Goal: Information Seeking & Learning: Learn about a topic

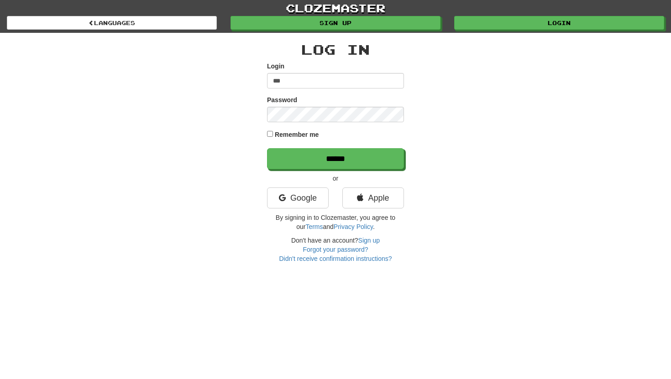
type input "**********"
click at [267, 148] on input "******" at bounding box center [335, 158] width 137 height 21
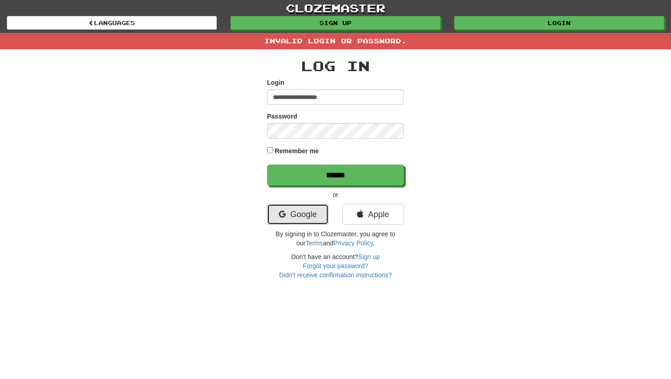
click at [288, 208] on link "Google" at bounding box center [298, 214] width 62 height 21
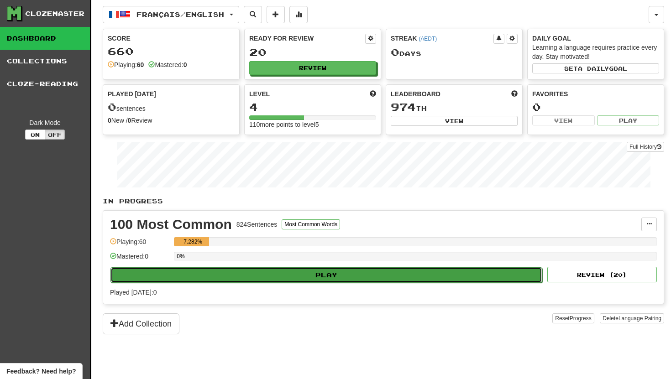
click at [269, 270] on button "Play" at bounding box center [326, 276] width 432 height 16
select select "**"
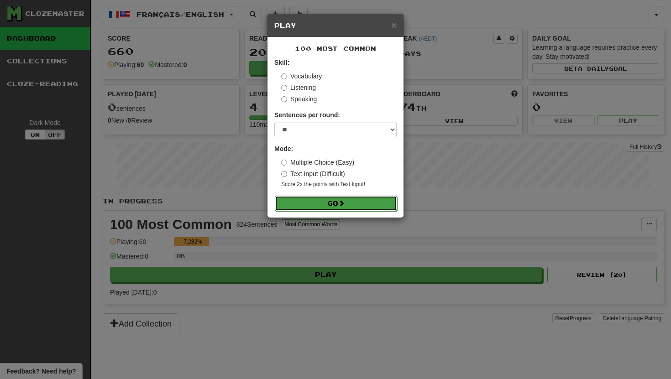
click at [311, 208] on button "Go" at bounding box center [336, 204] width 122 height 16
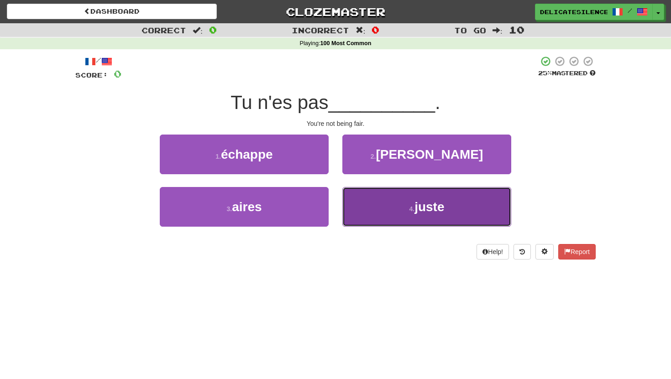
click at [379, 214] on button "4 . juste" at bounding box center [426, 207] width 169 height 40
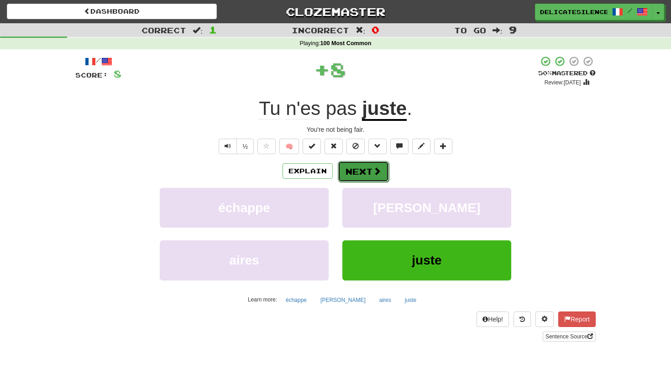
click at [368, 171] on button "Next" at bounding box center [363, 171] width 51 height 21
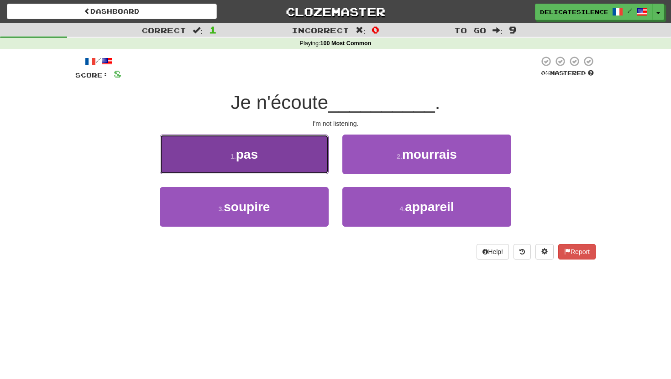
click at [279, 163] on button "1 . pas" at bounding box center [244, 155] width 169 height 40
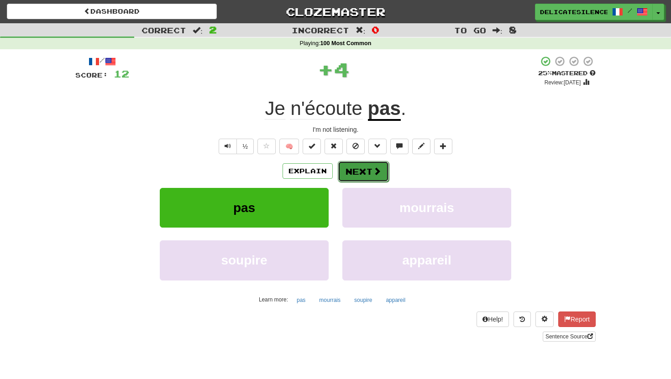
click at [363, 175] on button "Next" at bounding box center [363, 171] width 51 height 21
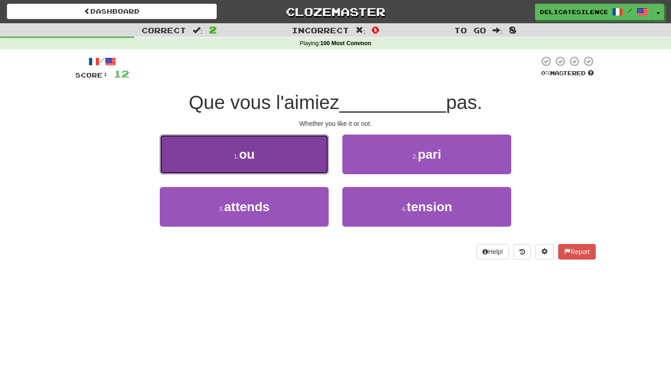
click at [289, 172] on button "1 . ou" at bounding box center [244, 155] width 169 height 40
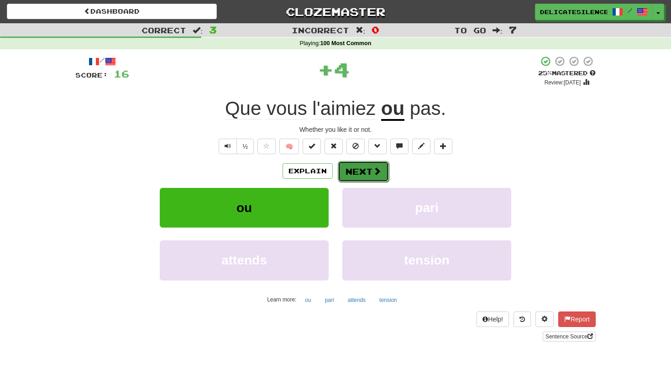
click at [349, 172] on button "Next" at bounding box center [363, 171] width 51 height 21
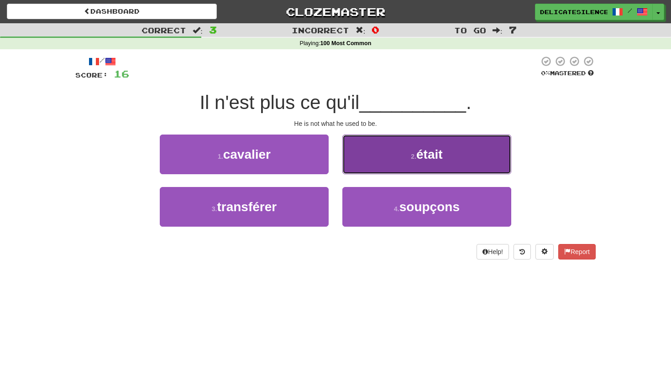
click at [411, 165] on button "2 . était" at bounding box center [426, 155] width 169 height 40
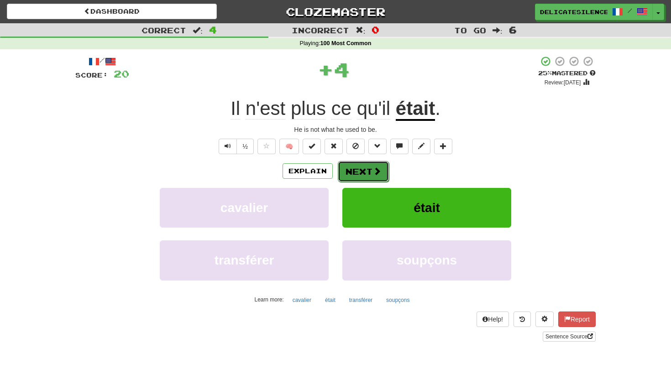
click at [359, 174] on button "Next" at bounding box center [363, 171] width 51 height 21
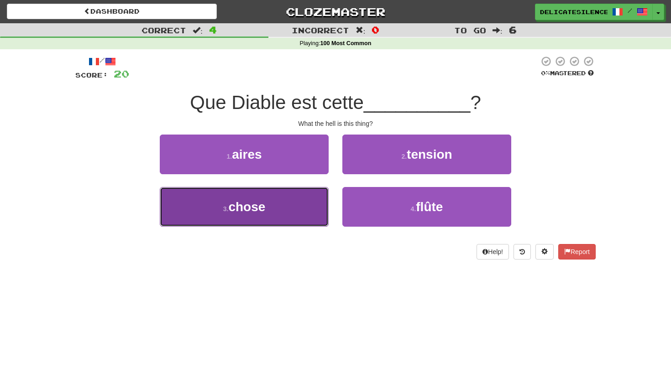
click at [284, 216] on button "3 . chose" at bounding box center [244, 207] width 169 height 40
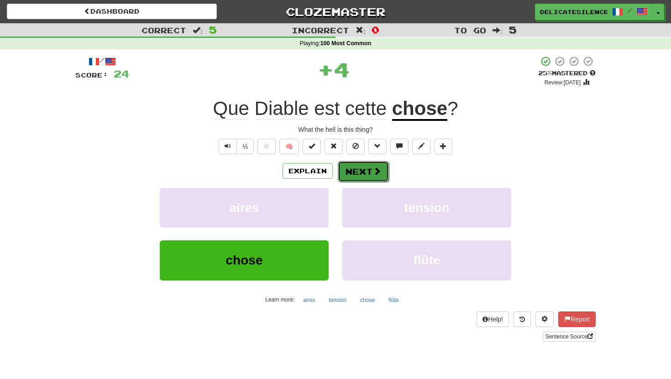
click at [353, 172] on button "Next" at bounding box center [363, 171] width 51 height 21
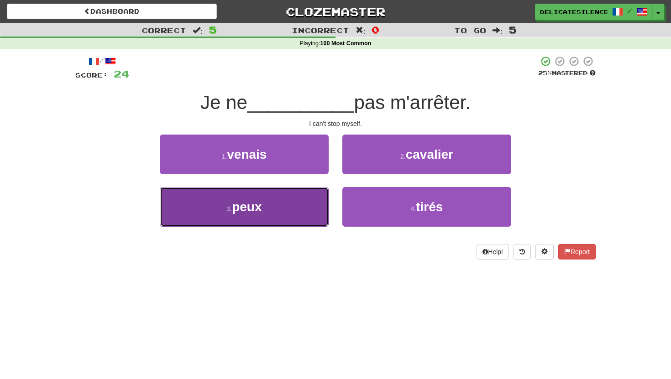
click at [308, 212] on button "3 . peux" at bounding box center [244, 207] width 169 height 40
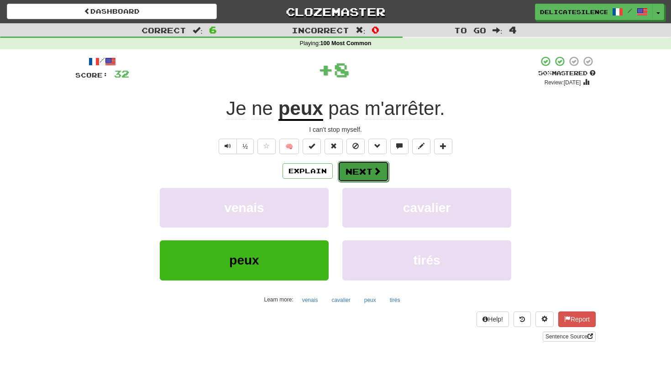
click at [360, 174] on button "Next" at bounding box center [363, 171] width 51 height 21
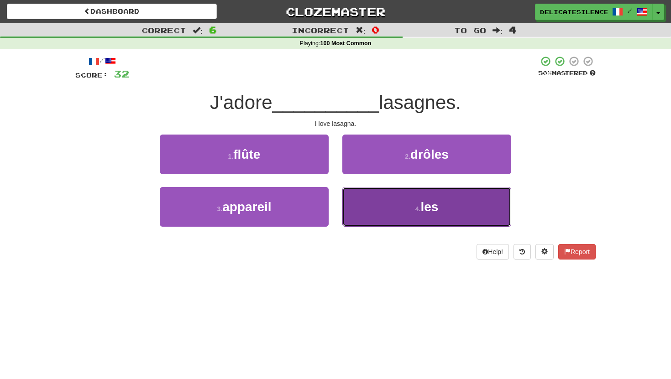
click at [383, 225] on button "4 . les" at bounding box center [426, 207] width 169 height 40
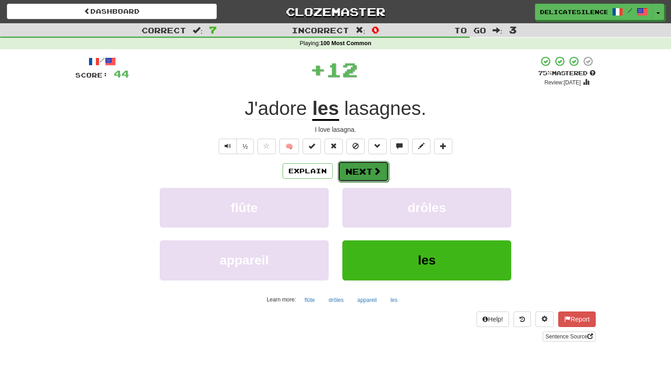
click at [366, 174] on button "Next" at bounding box center [363, 171] width 51 height 21
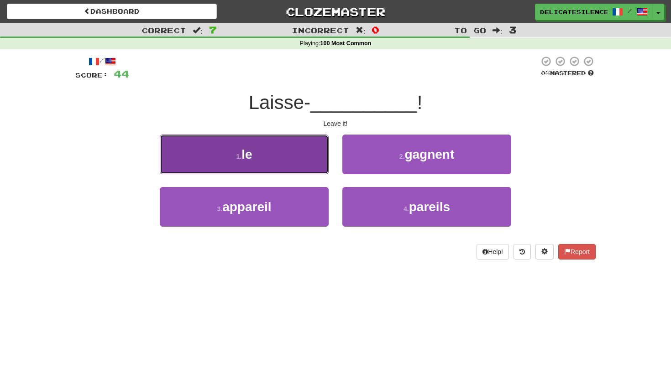
click at [283, 167] on button "1 . le" at bounding box center [244, 155] width 169 height 40
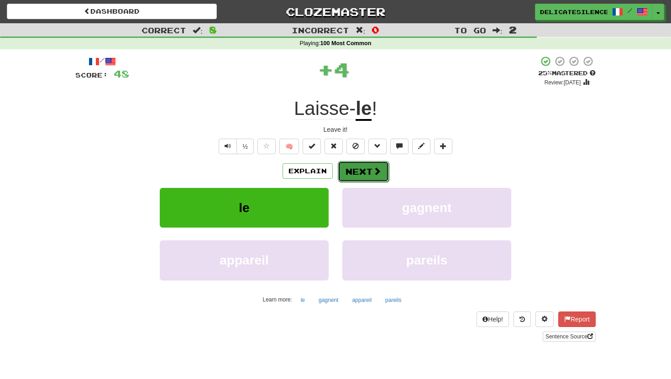
click at [360, 168] on button "Next" at bounding box center [363, 171] width 51 height 21
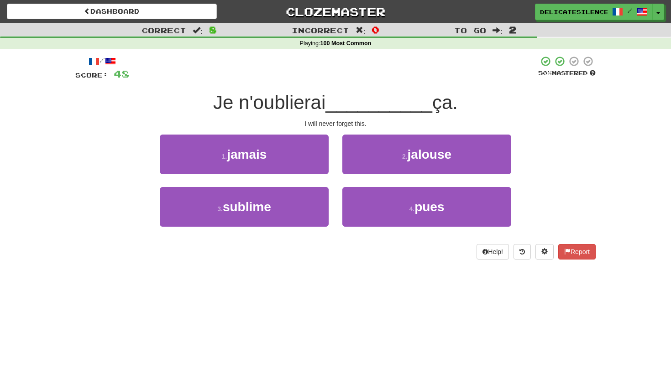
click at [280, 174] on div "1 . jamais" at bounding box center [244, 161] width 183 height 53
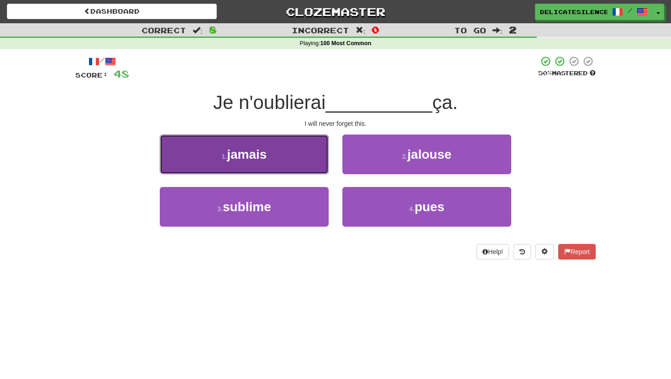
click at [265, 154] on span "jamais" at bounding box center [247, 154] width 40 height 14
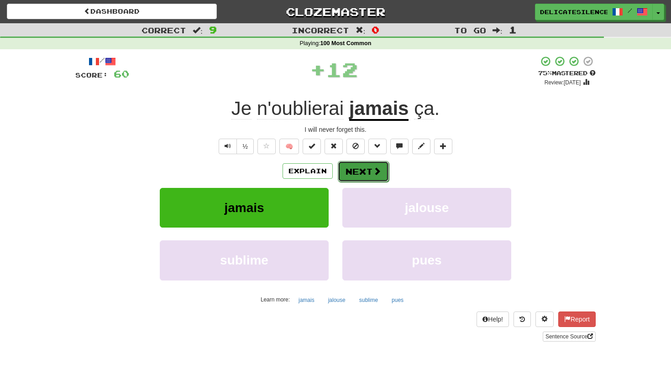
click at [363, 168] on button "Next" at bounding box center [363, 171] width 51 height 21
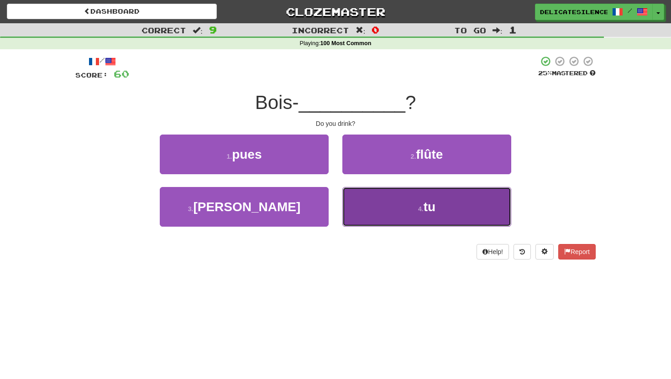
click at [368, 212] on button "4 . tu" at bounding box center [426, 207] width 169 height 40
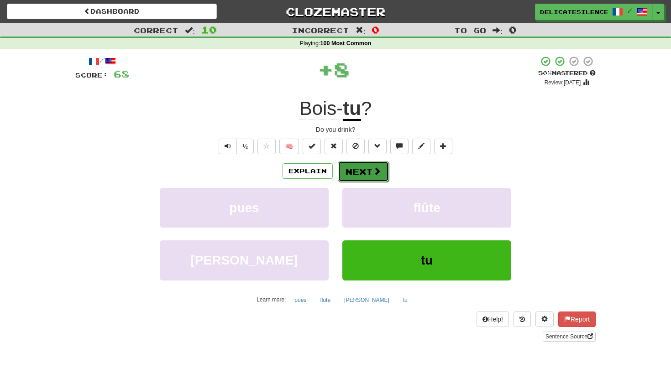
click at [356, 167] on button "Next" at bounding box center [363, 171] width 51 height 21
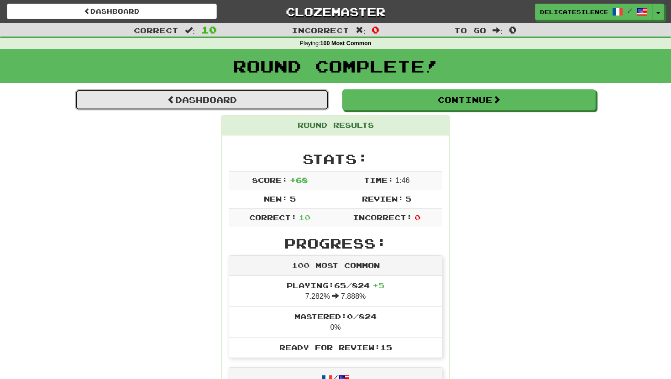
click at [263, 99] on link "Dashboard" at bounding box center [201, 99] width 253 height 21
